Goal: Navigation & Orientation: Find specific page/section

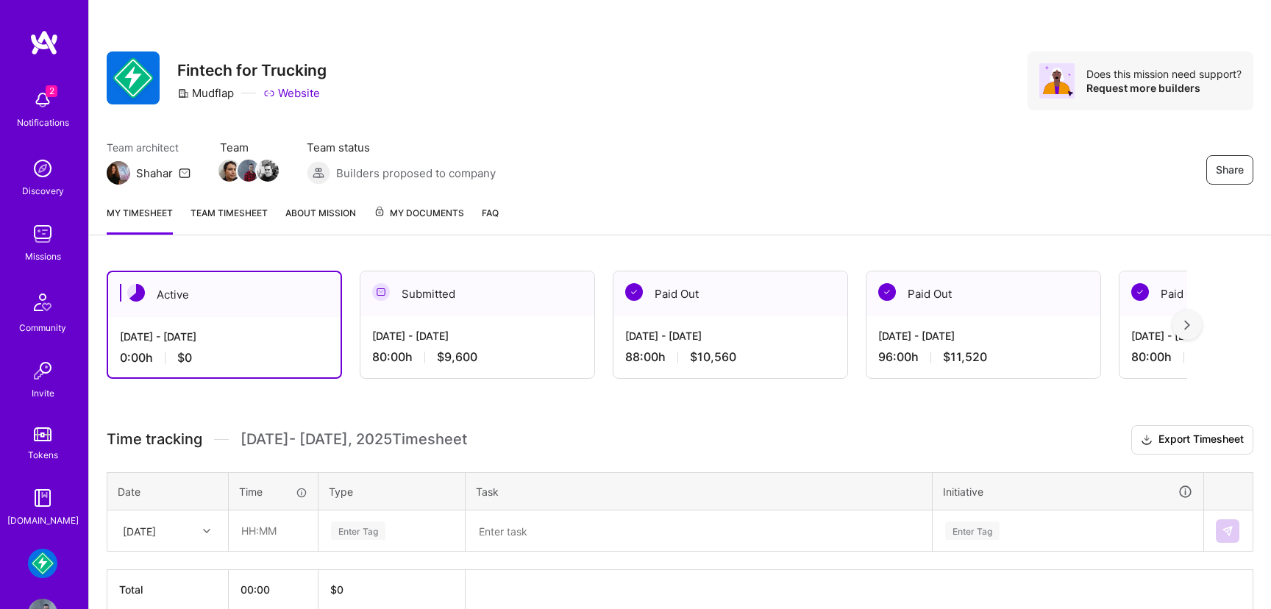
scroll to position [29, 0]
click at [44, 248] on img at bounding box center [42, 233] width 29 height 29
